Goal: Information Seeking & Learning: Learn about a topic

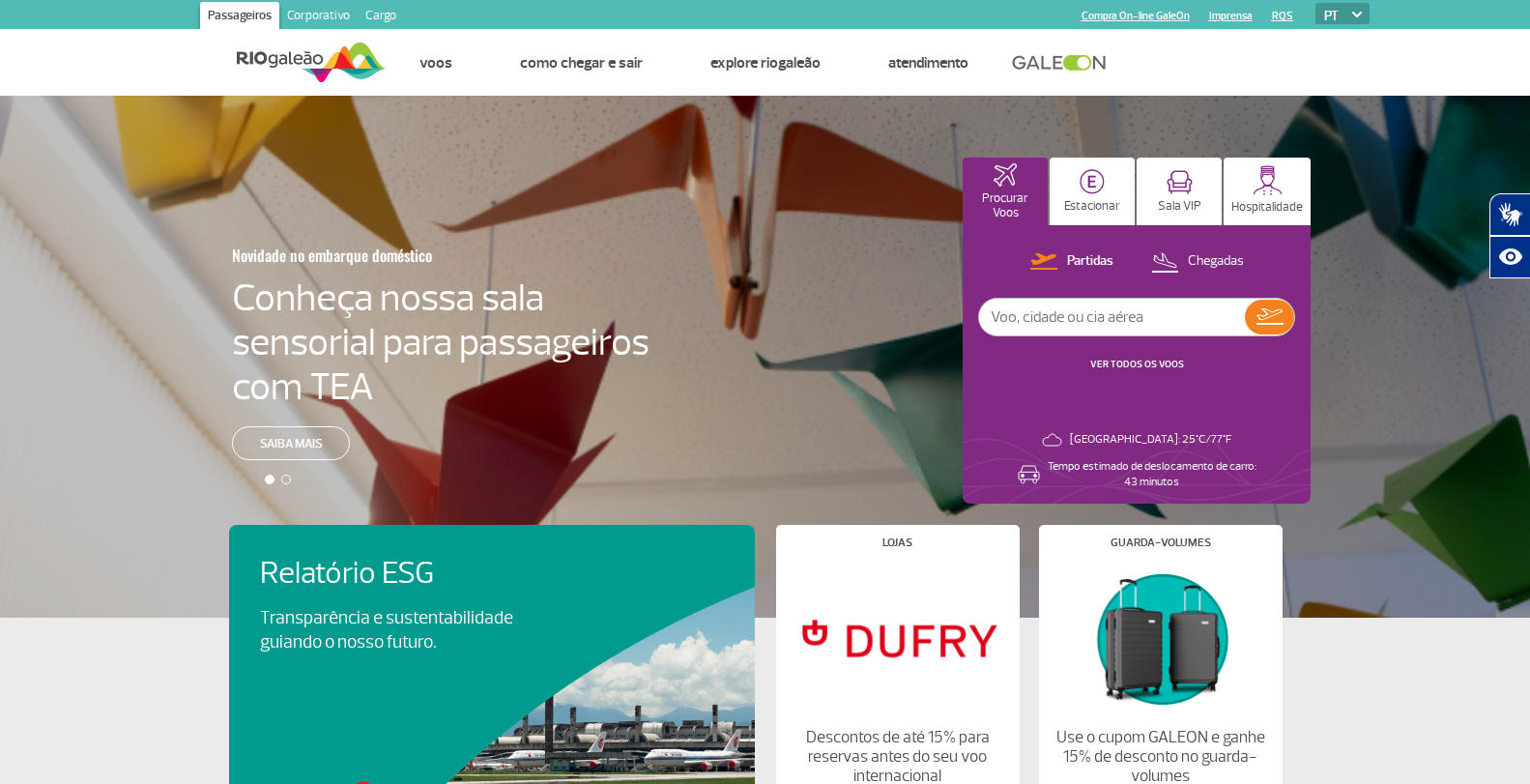
click at [320, 8] on link "Corporativo" at bounding box center [318, 18] width 78 height 31
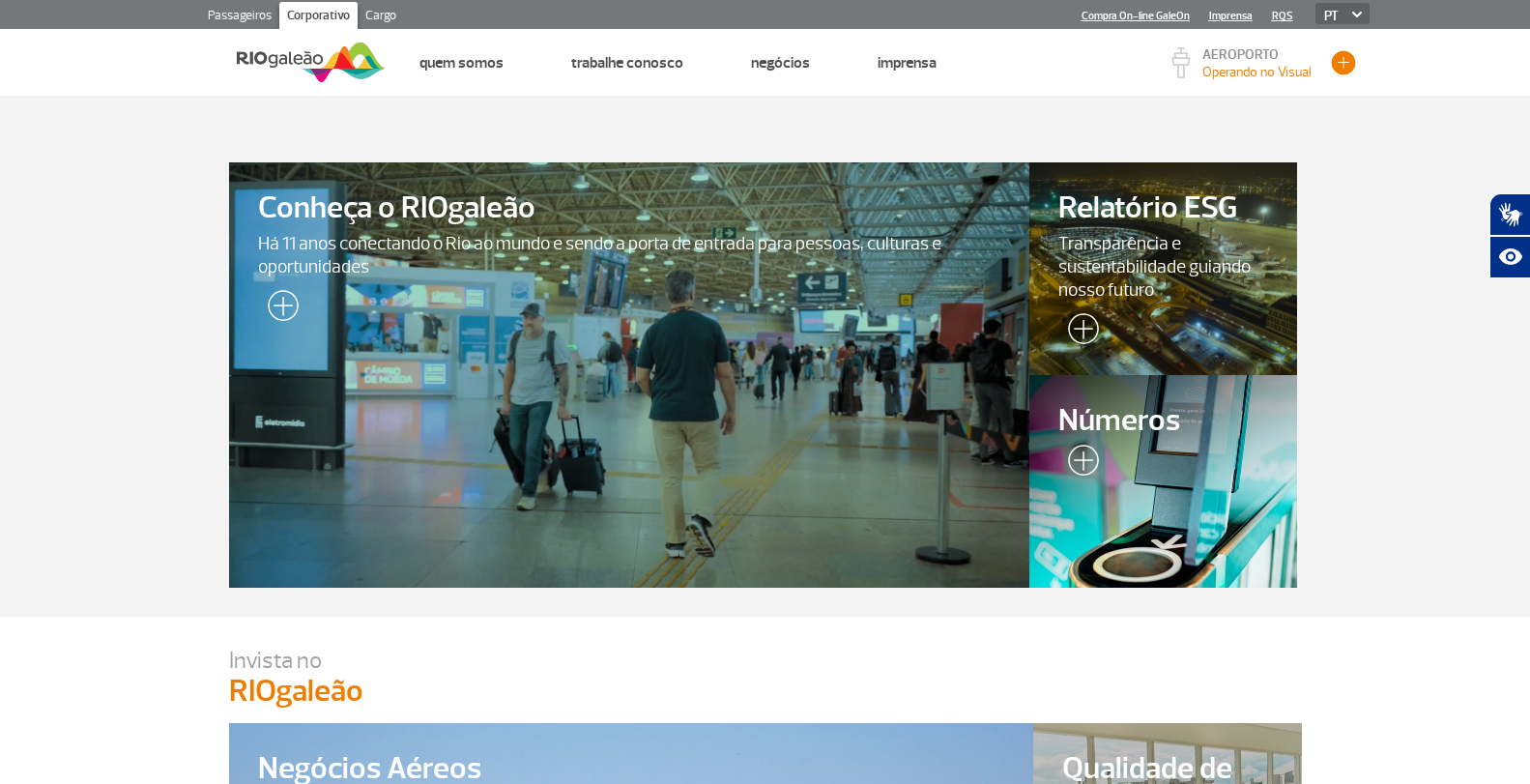
click at [1347, 63] on button "button" at bounding box center [1343, 63] width 29 height 29
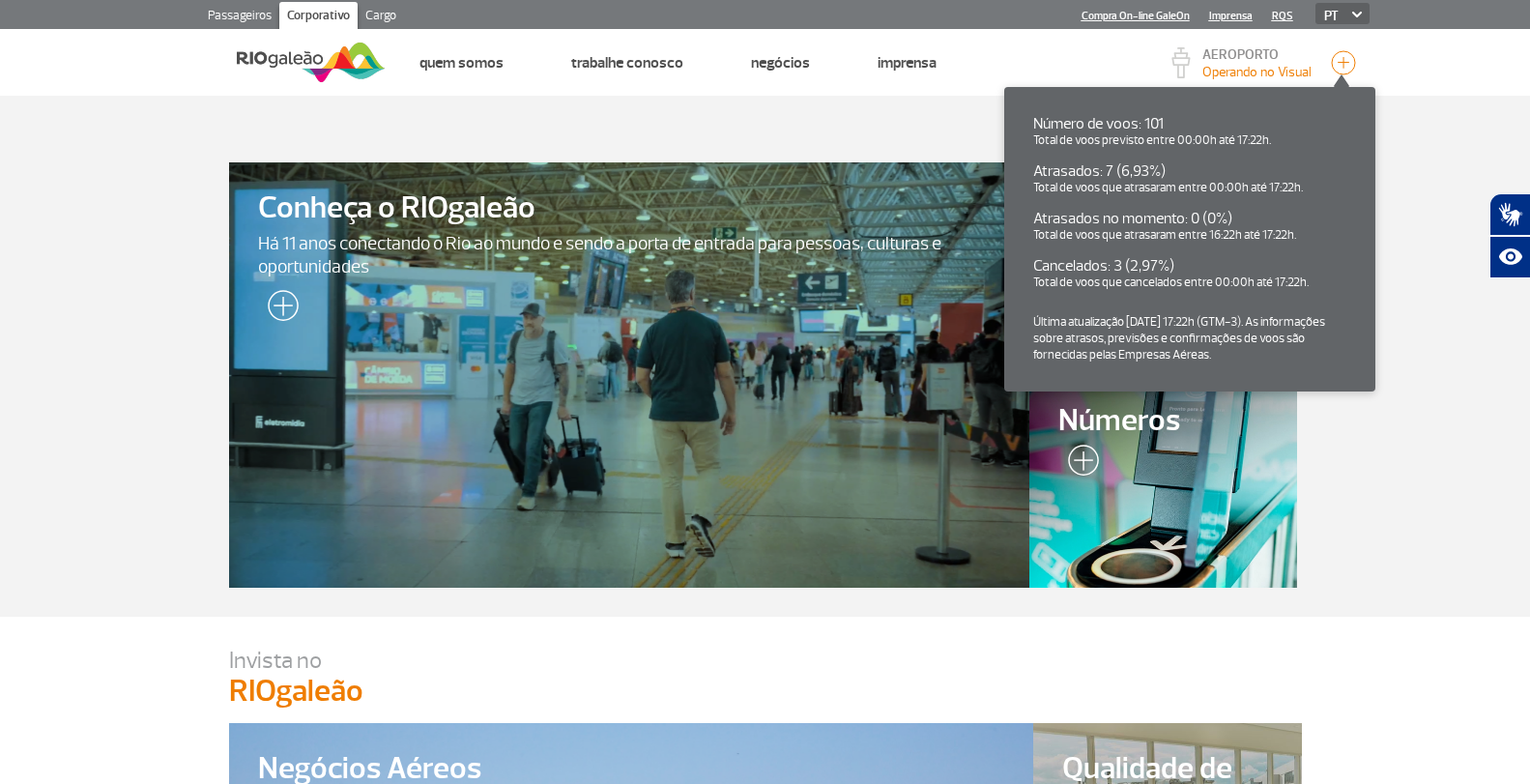
click at [1078, 466] on img at bounding box center [1078, 463] width 40 height 38
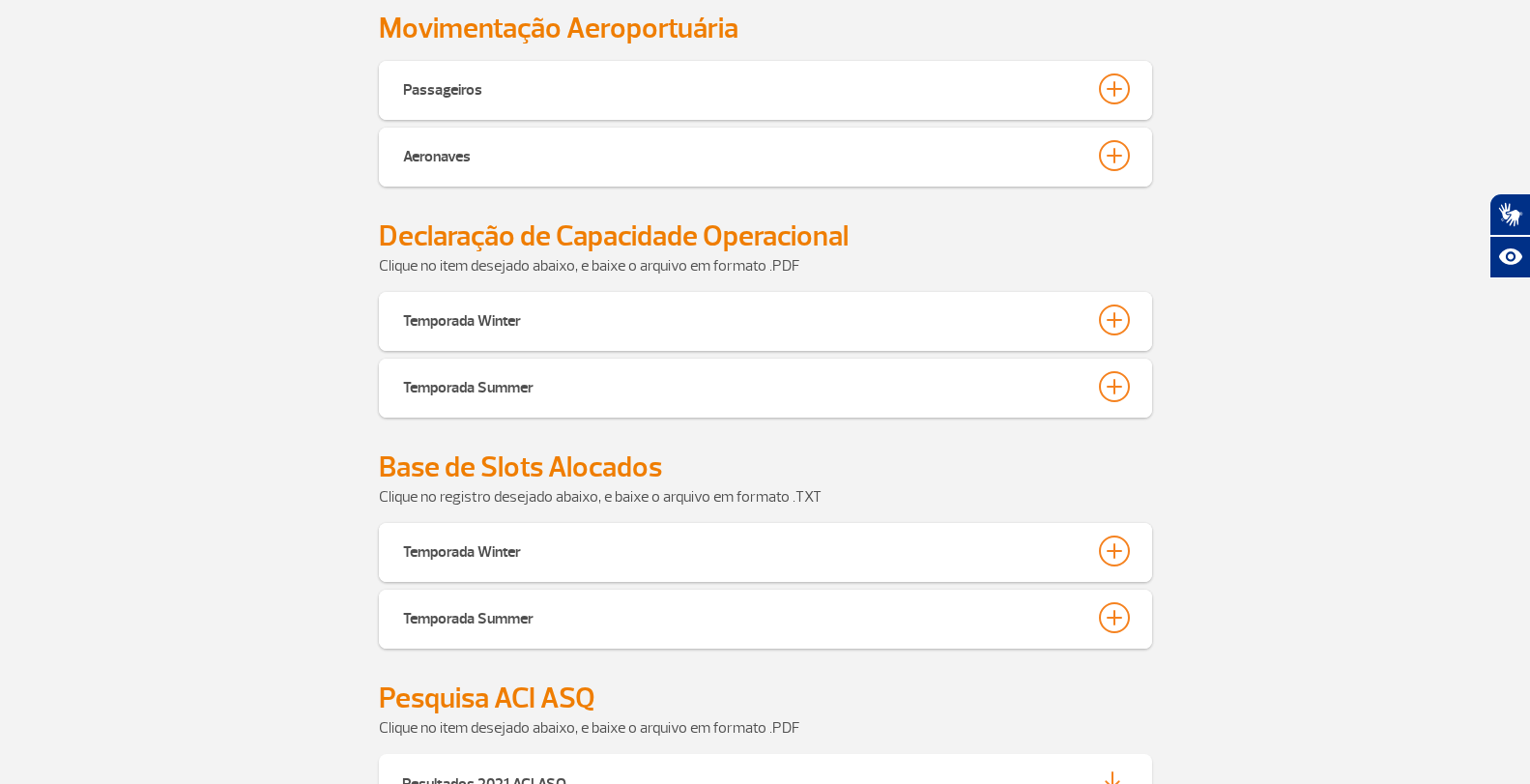
scroll to position [656, 0]
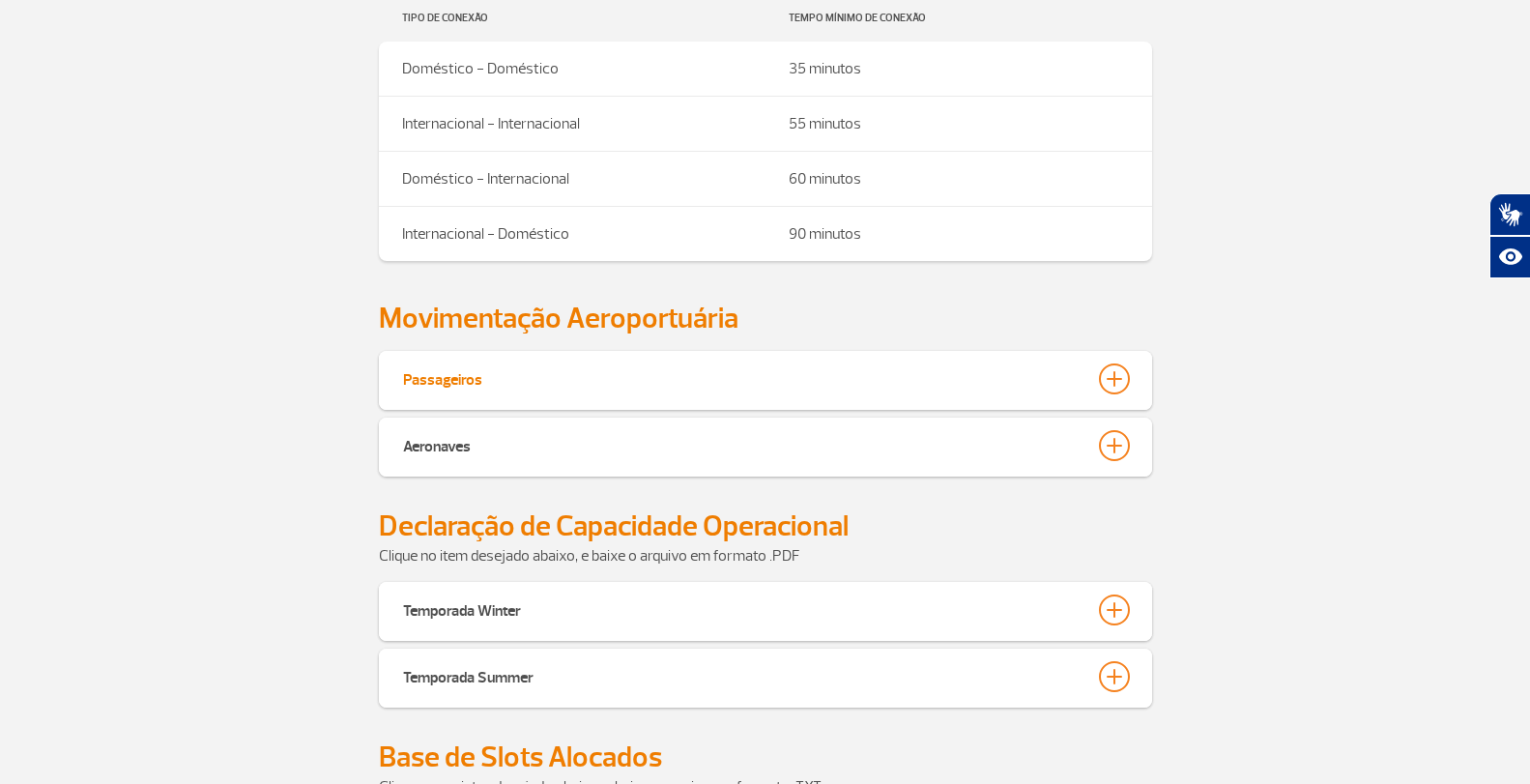
click at [1108, 380] on div at bounding box center [1114, 379] width 31 height 31
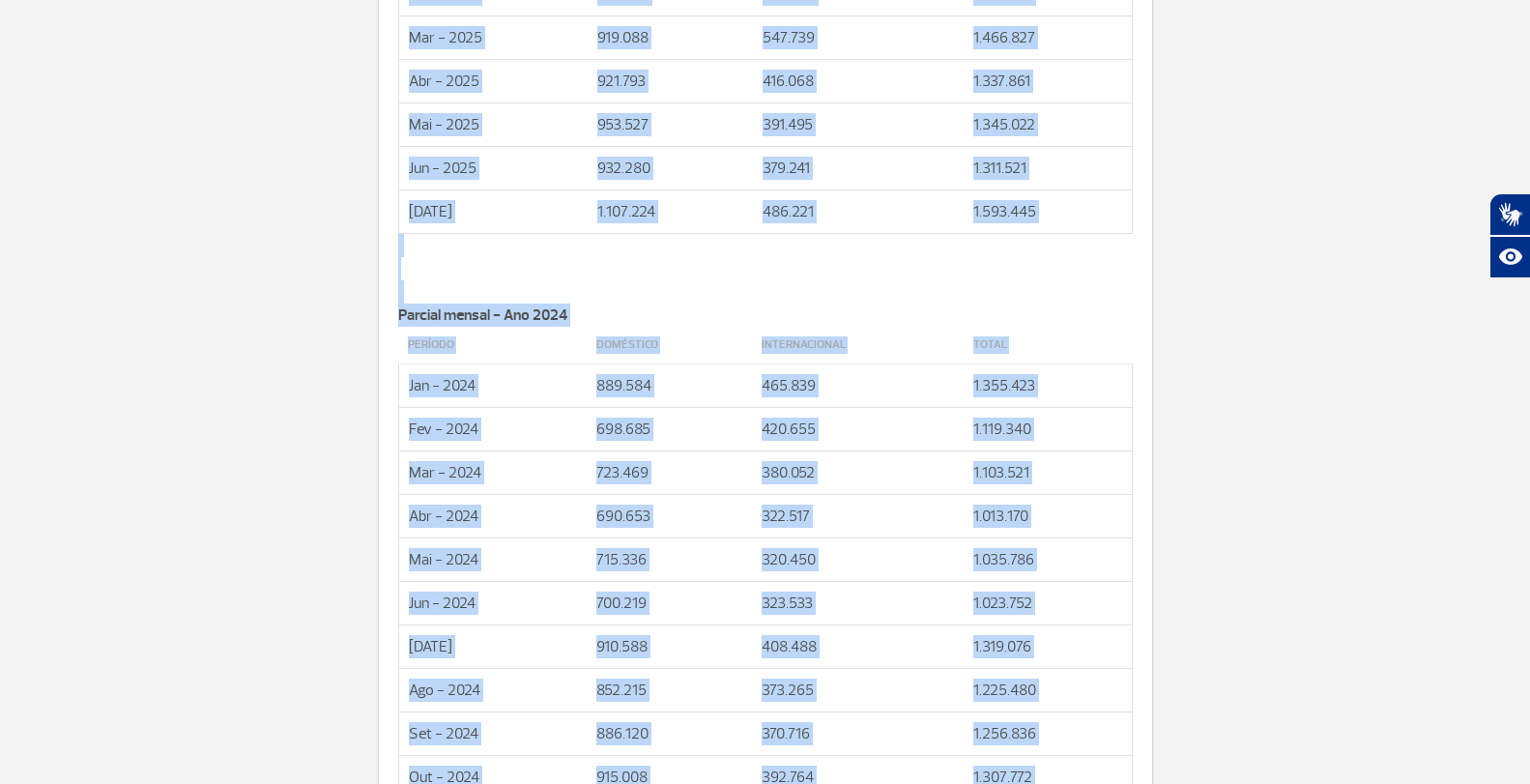
scroll to position [1526, 0]
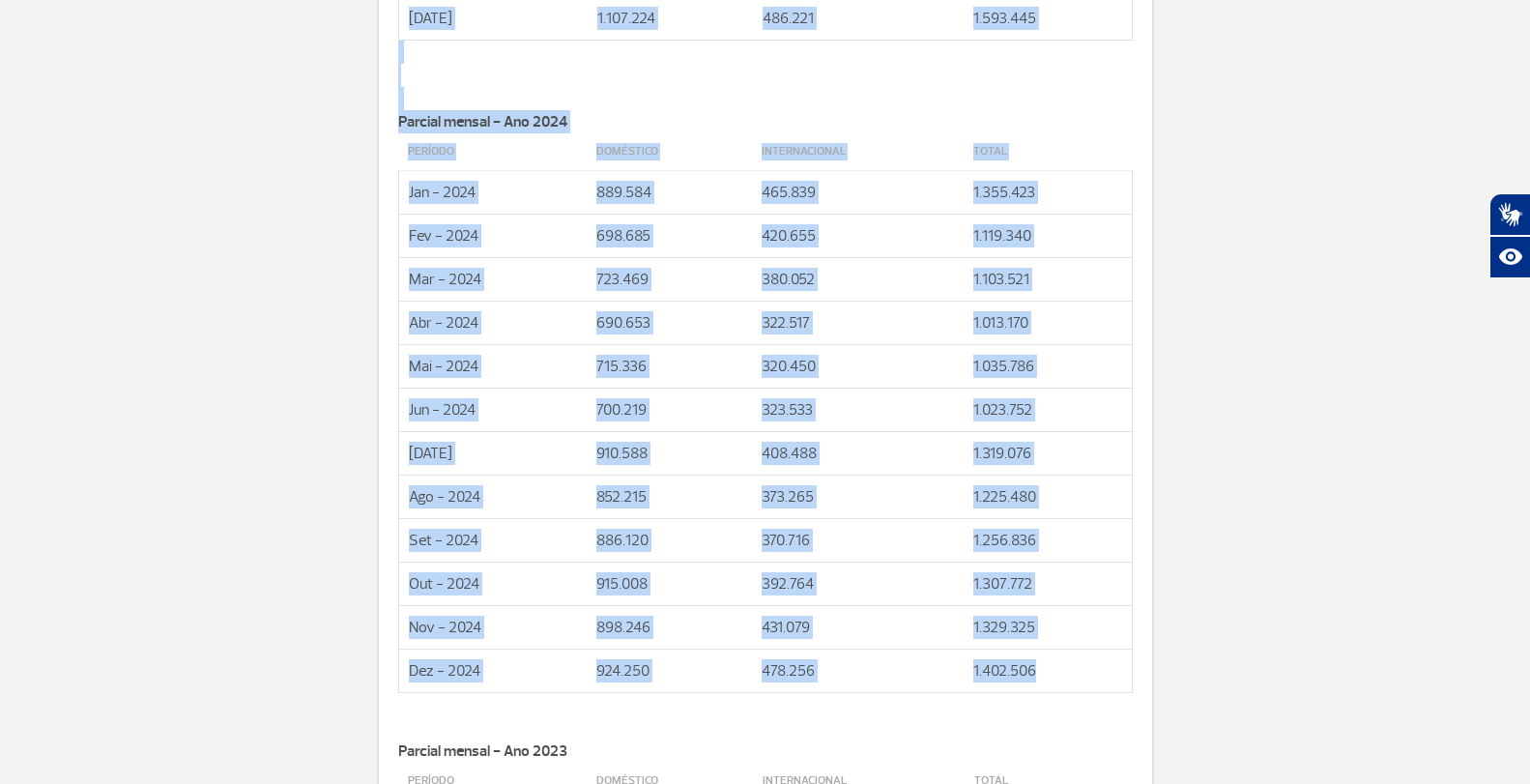
drag, startPoint x: 411, startPoint y: 490, endPoint x: 1048, endPoint y: 666, distance: 660.9
copy div "Período Doméstico Internacional Total Jan - 2025 945.219 606.287 1.551.506 Fev …"
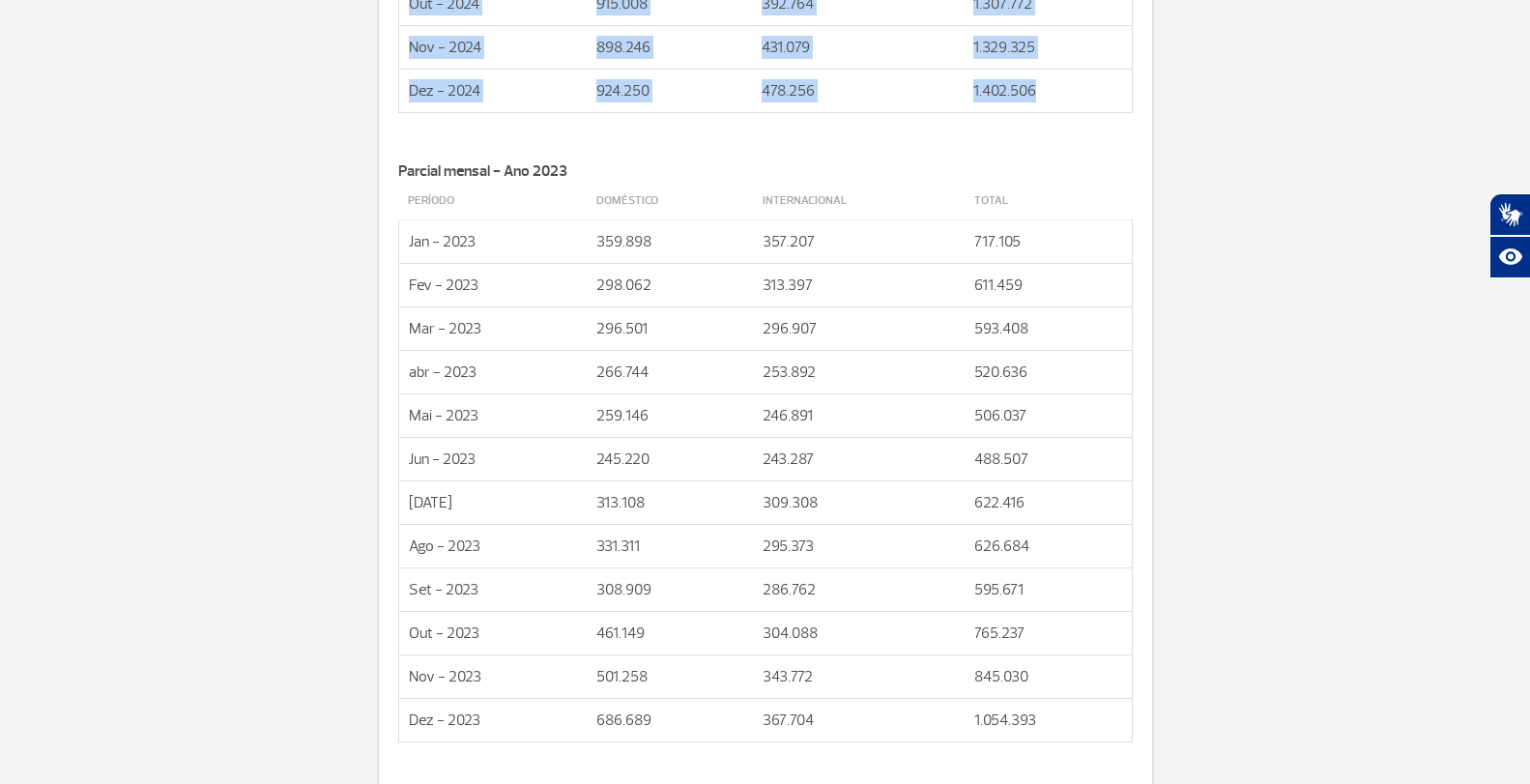
scroll to position [1429, 0]
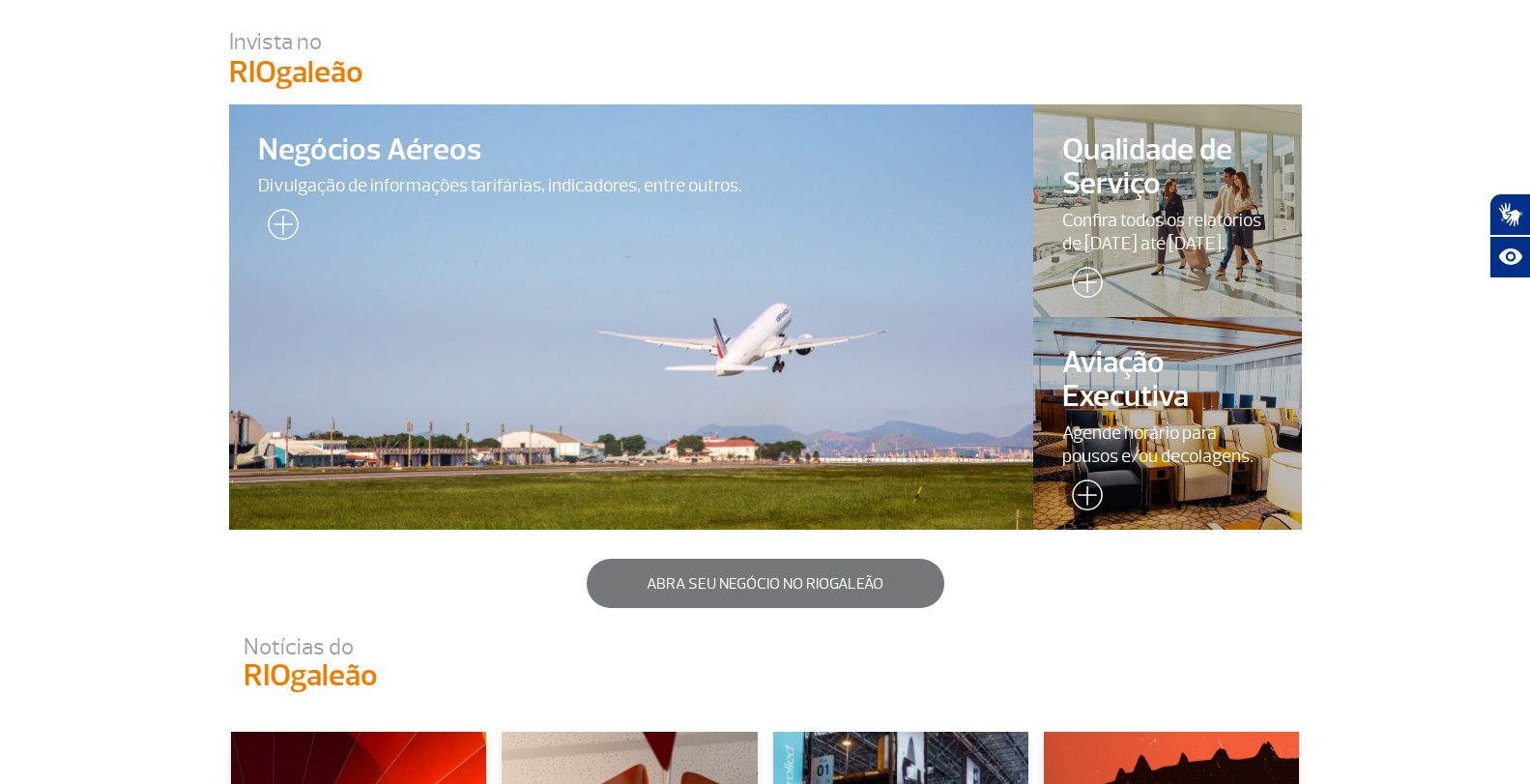
scroll to position [587, 0]
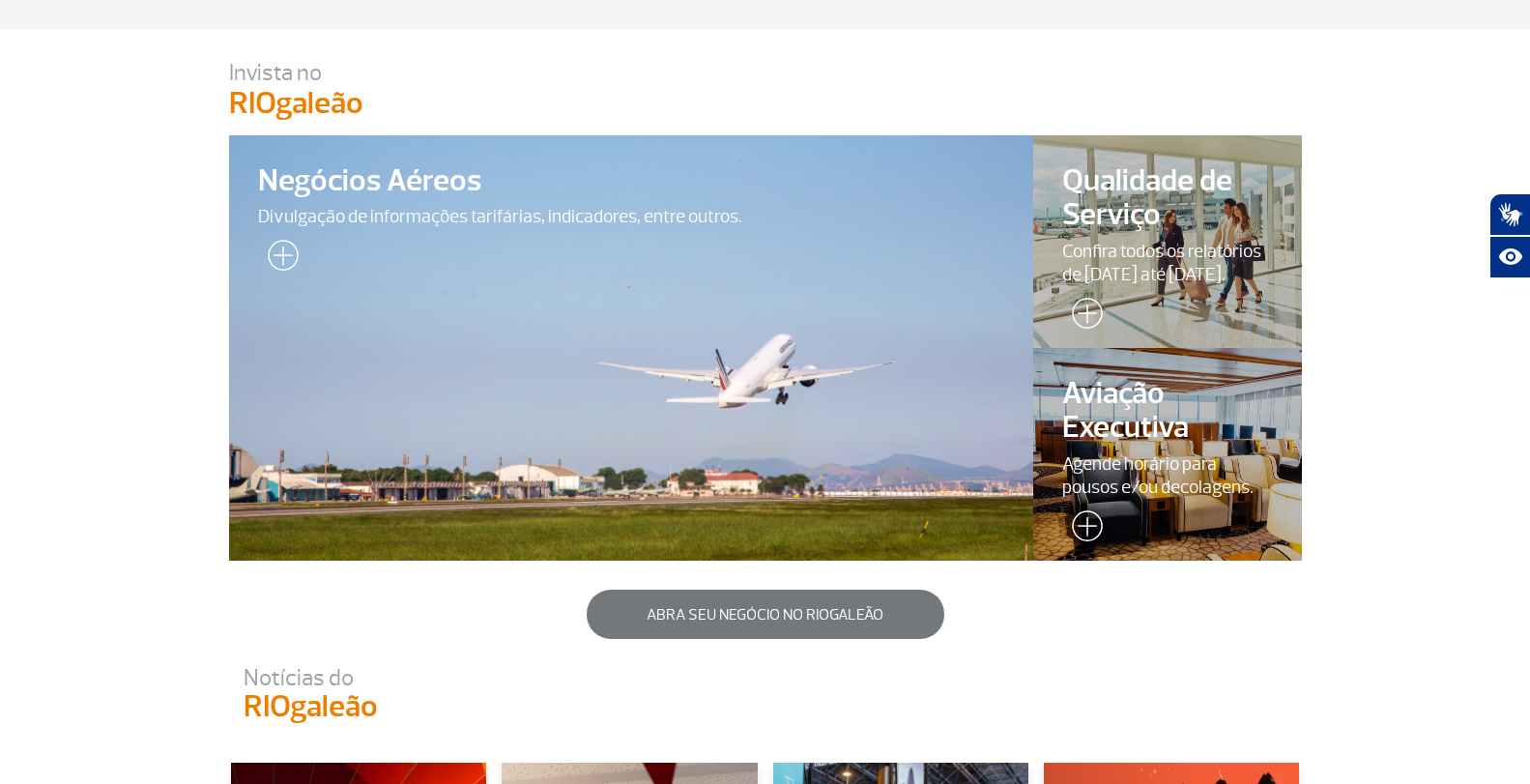
click at [278, 251] on img at bounding box center [278, 258] width 40 height 38
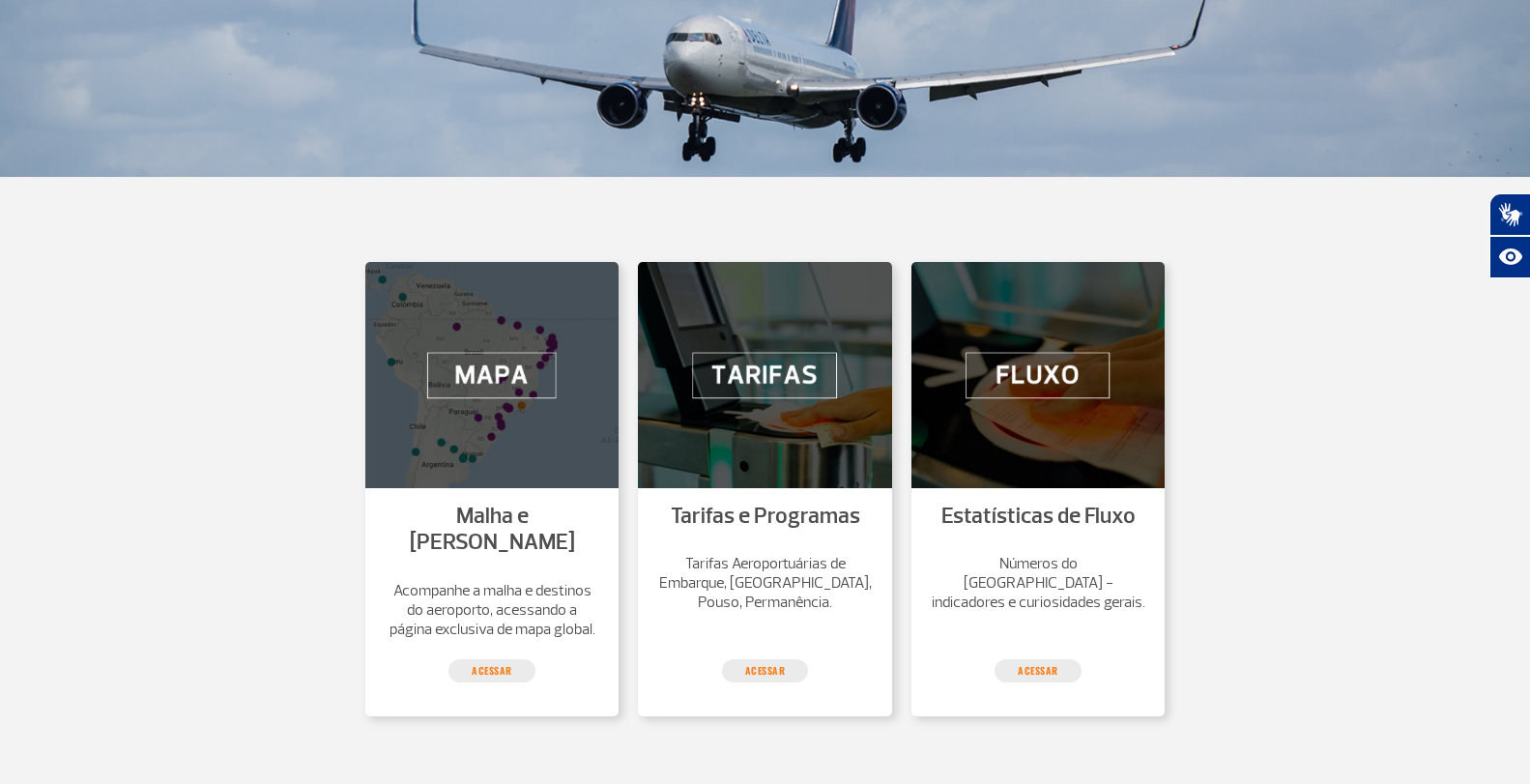
scroll to position [484, 0]
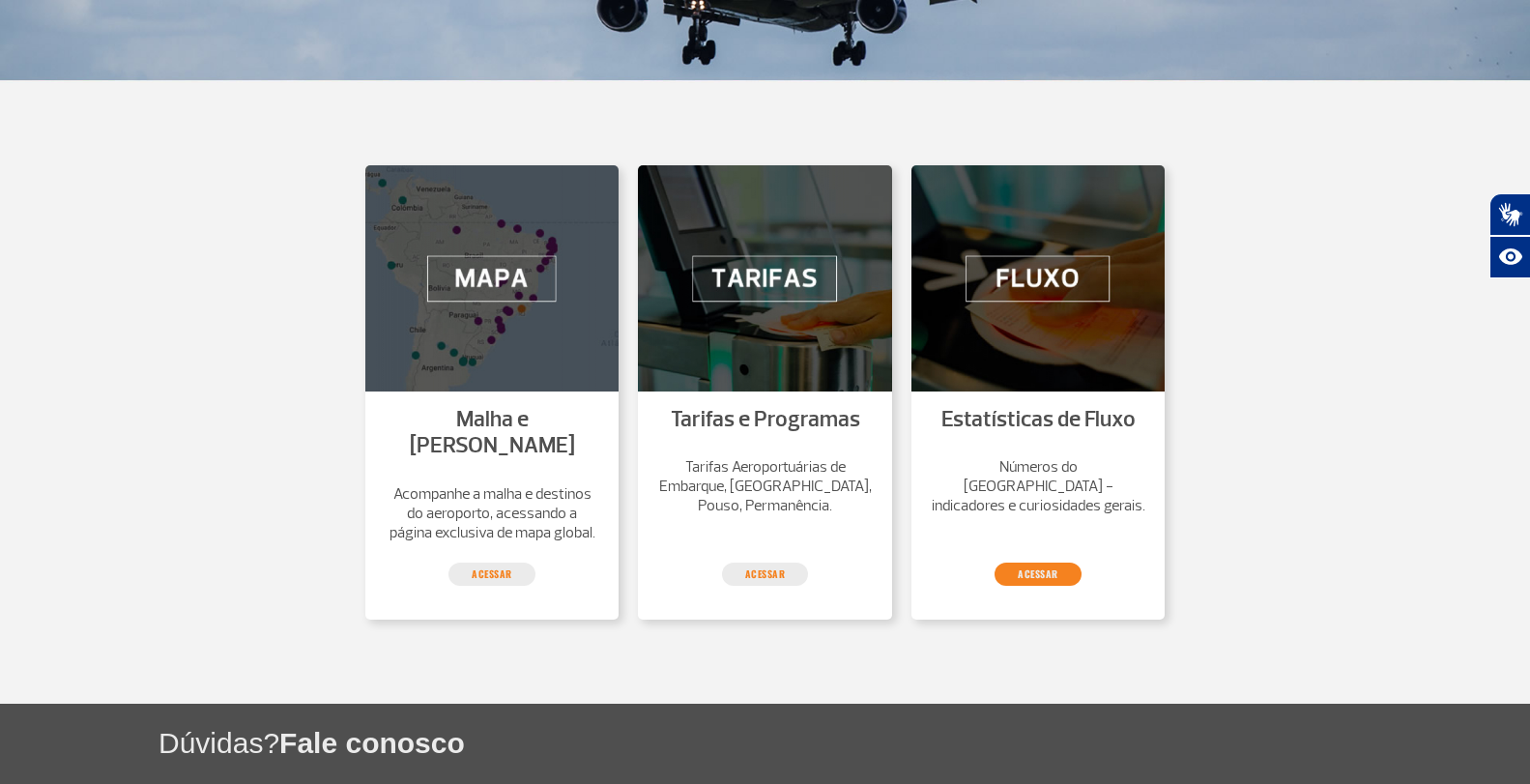
click at [1026, 563] on link "Acessar" at bounding box center [1038, 575] width 87 height 23
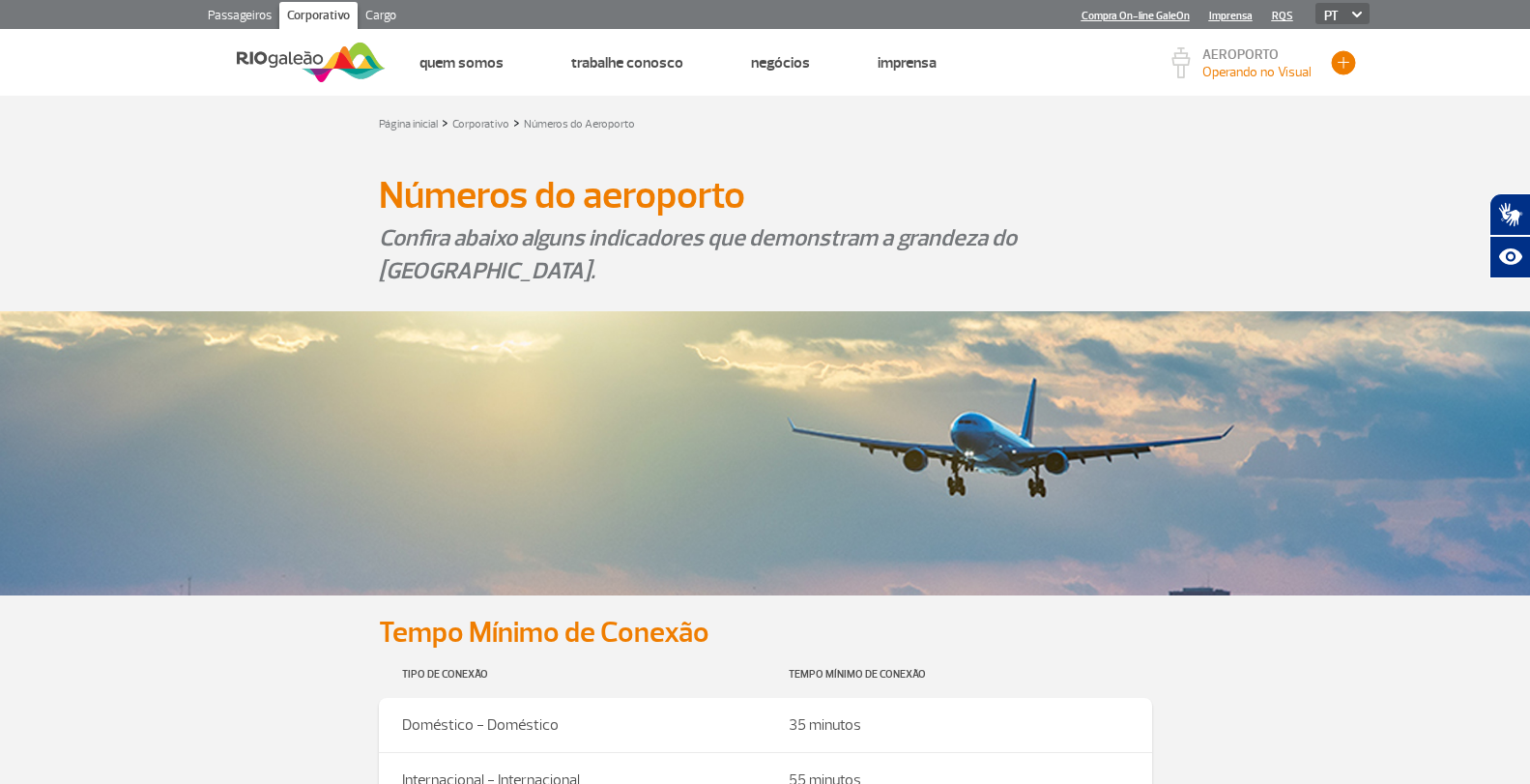
click at [1336, 64] on button "button" at bounding box center [1343, 63] width 29 height 29
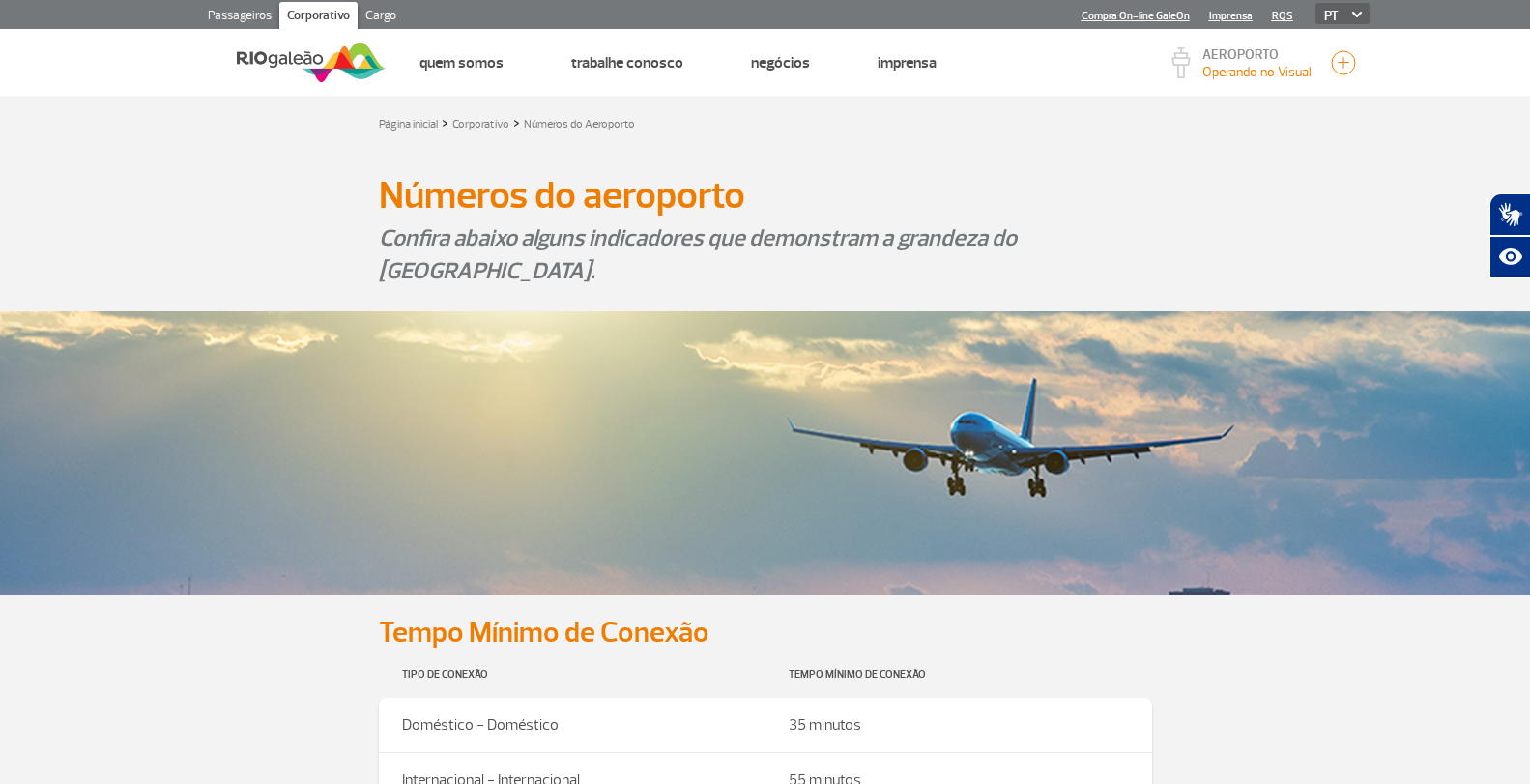
click at [277, 61] on img at bounding box center [311, 62] width 149 height 47
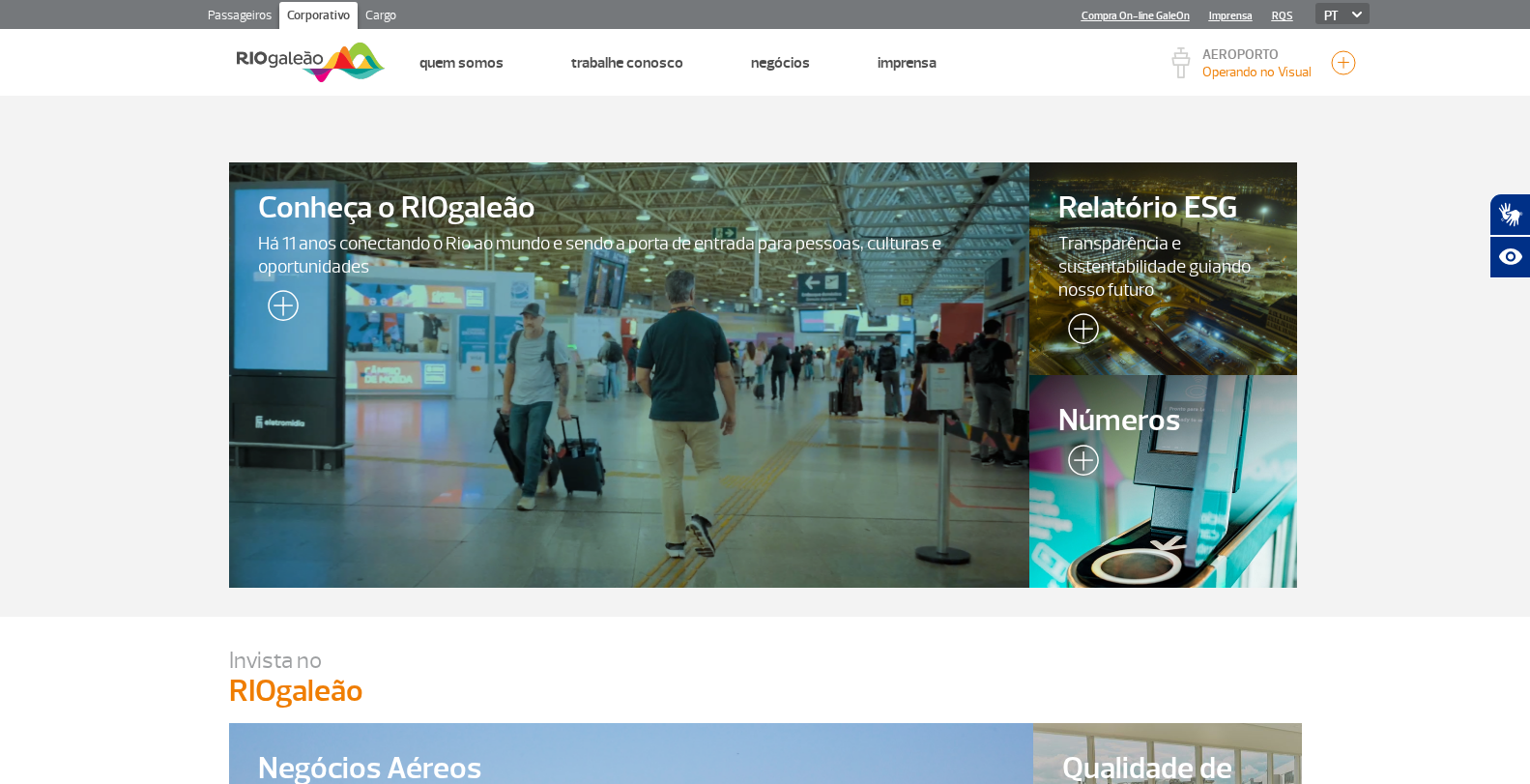
click at [1082, 456] on img at bounding box center [1078, 463] width 40 height 38
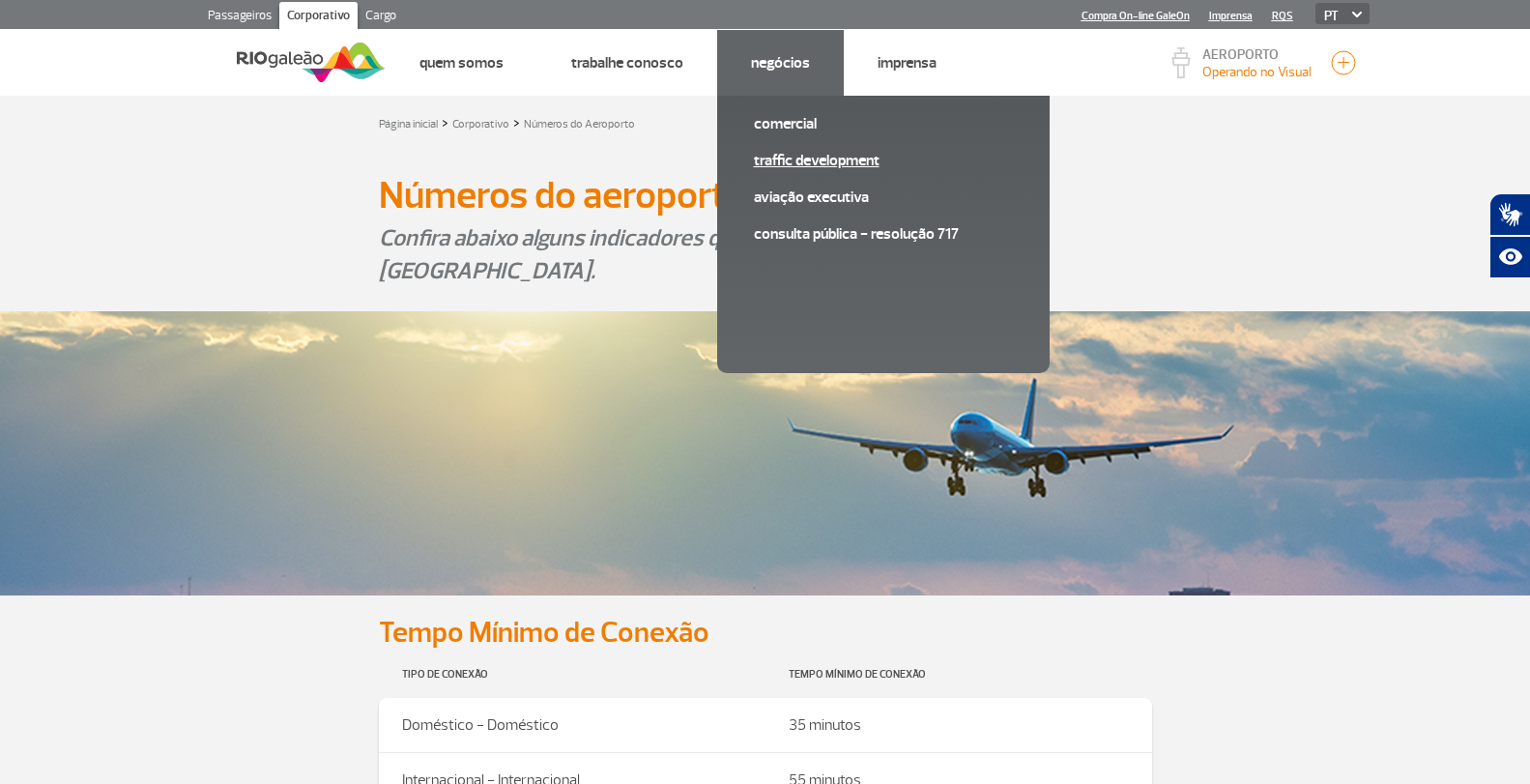
click at [780, 165] on link "Traffic Development" at bounding box center [883, 161] width 259 height 22
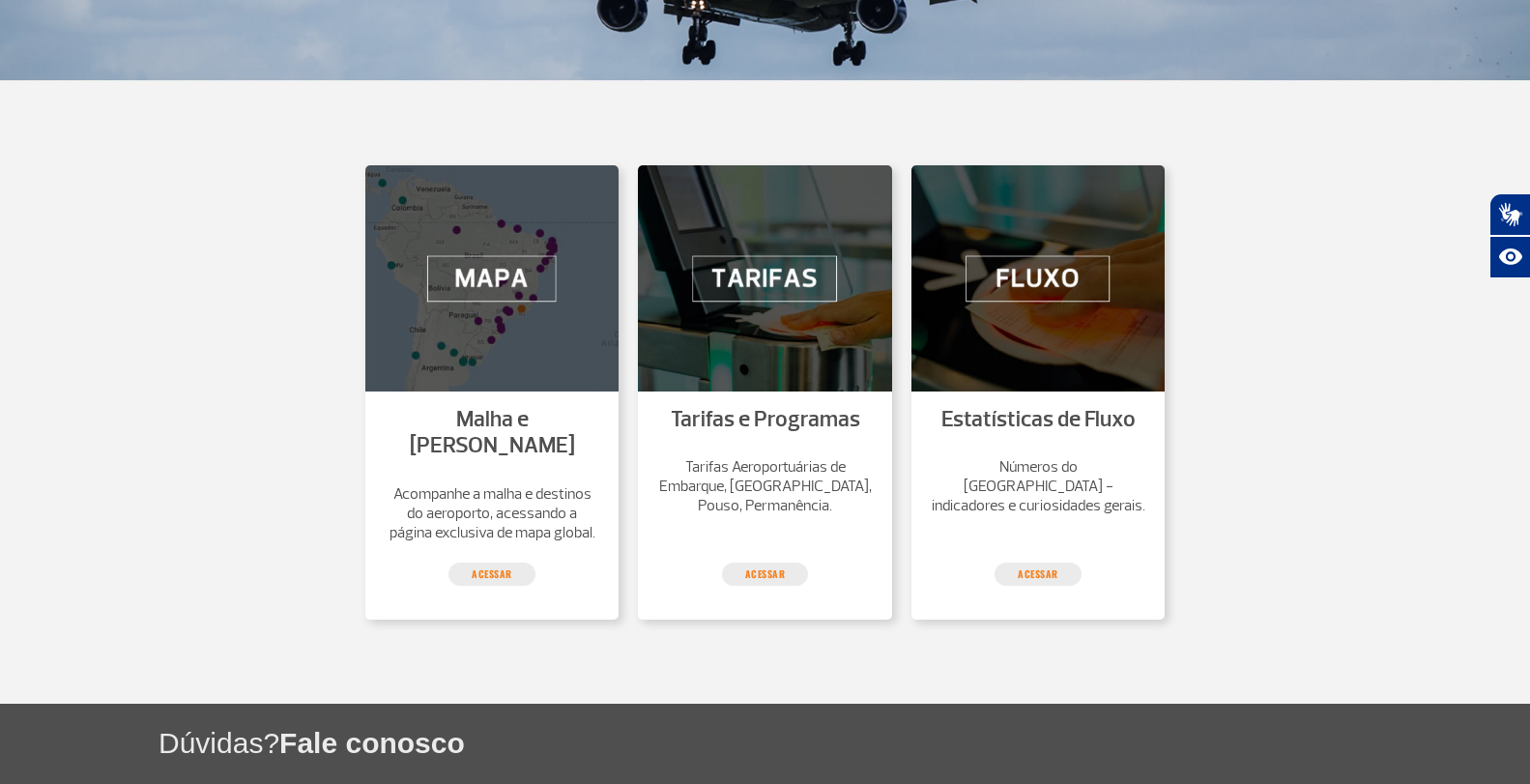
scroll to position [579, 0]
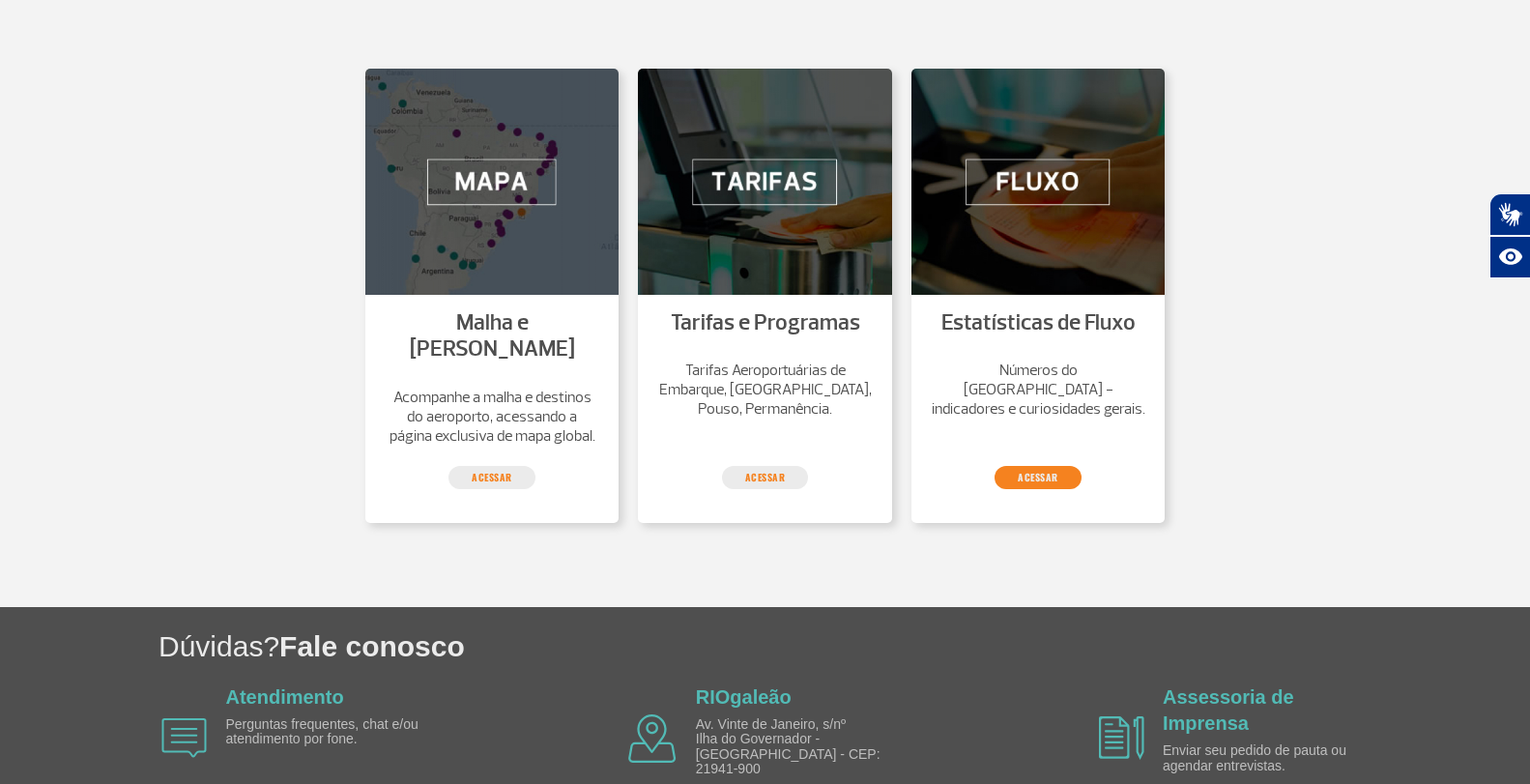
click at [1051, 466] on link "Acessar" at bounding box center [1038, 478] width 87 height 23
